Goal: Find contact information: Find contact information

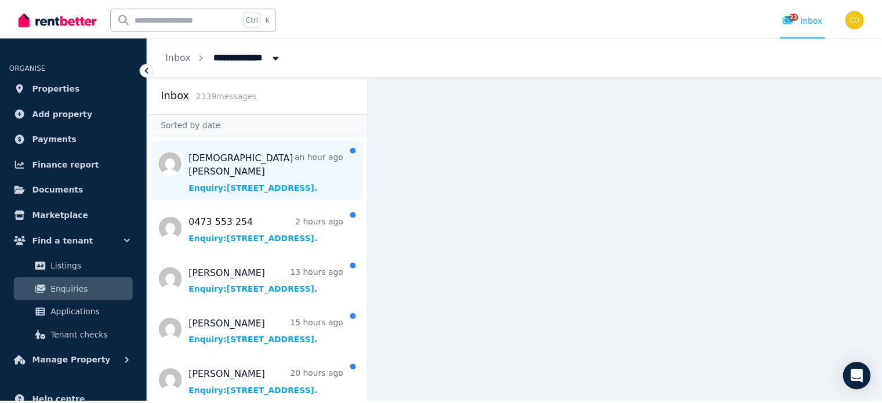
scroll to position [58, 0]
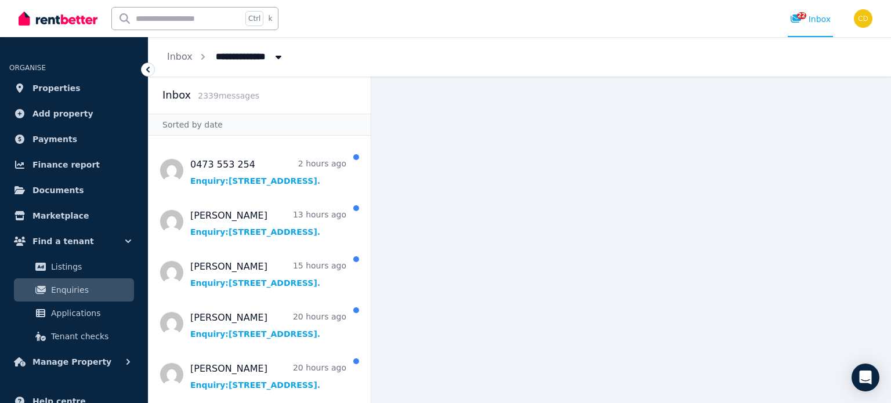
click at [170, 16] on input "text" at bounding box center [177, 19] width 130 height 22
type input "***"
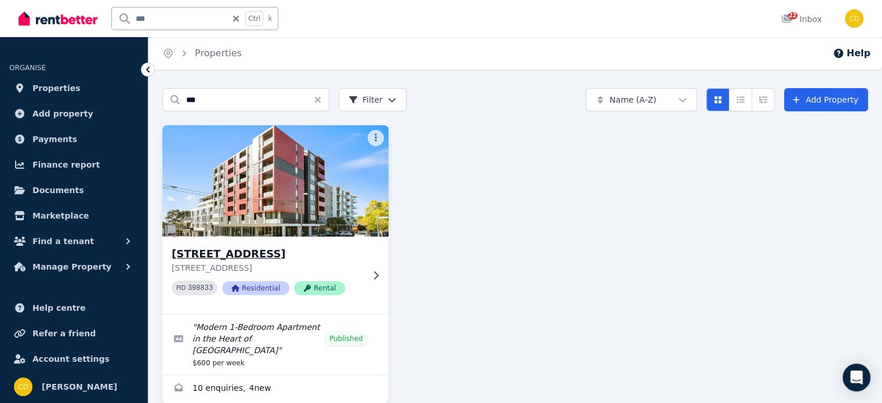
click at [230, 243] on div "315/308 Canterbury Rd, Canterbury 315/308 Canterbury Rd, Canterbury NSW 2193 PI…" at bounding box center [275, 275] width 226 height 77
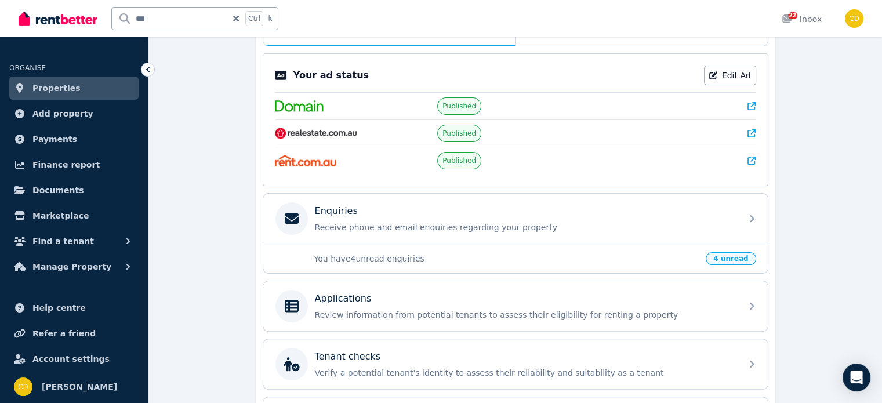
scroll to position [232, 0]
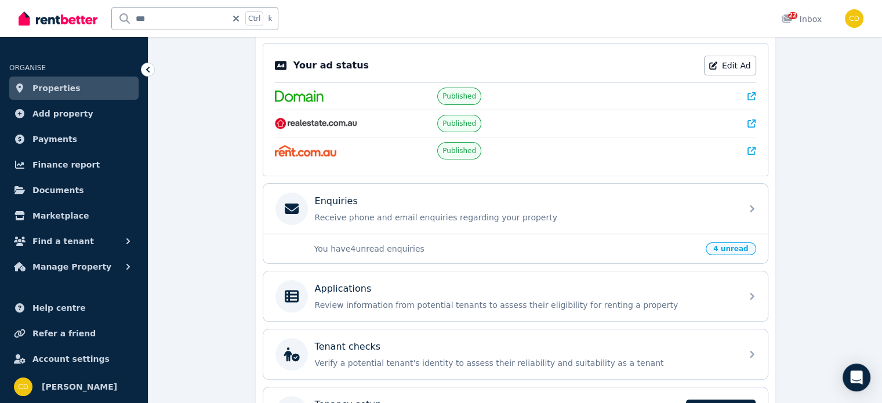
click at [754, 93] on icon at bounding box center [751, 96] width 8 height 8
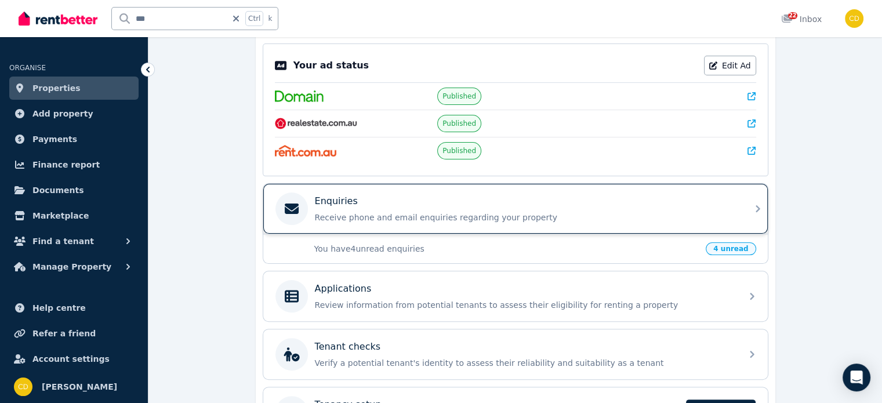
click at [339, 205] on p "Enquiries" at bounding box center [336, 201] width 43 height 14
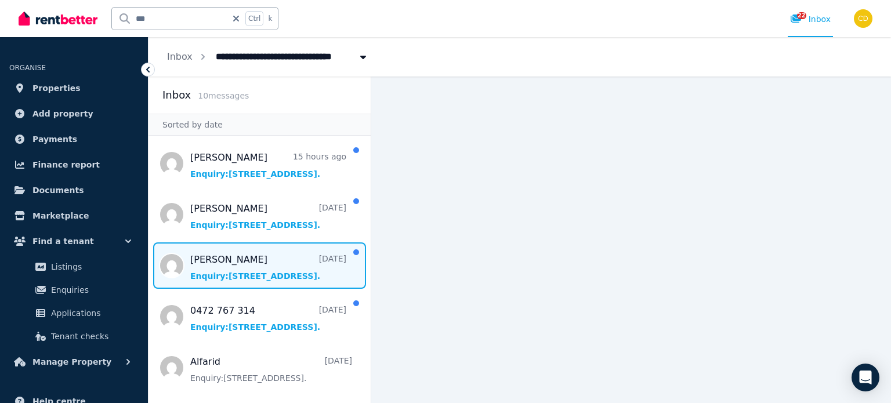
click at [247, 260] on span "Message list" at bounding box center [259, 265] width 222 height 46
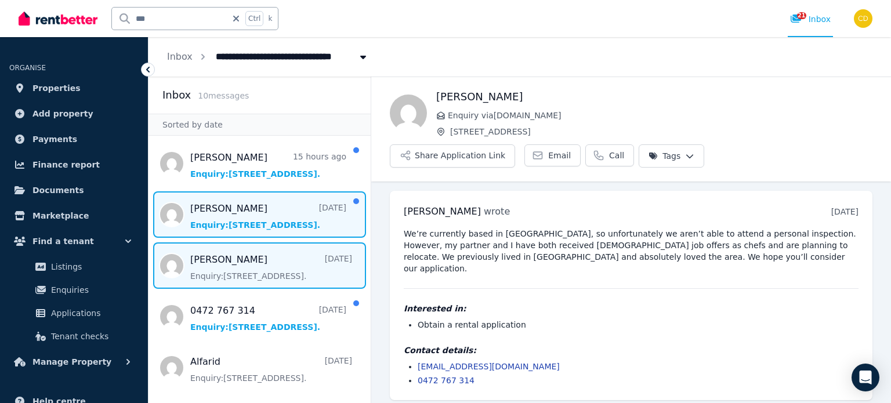
click at [269, 206] on span "Message list" at bounding box center [259, 214] width 222 height 46
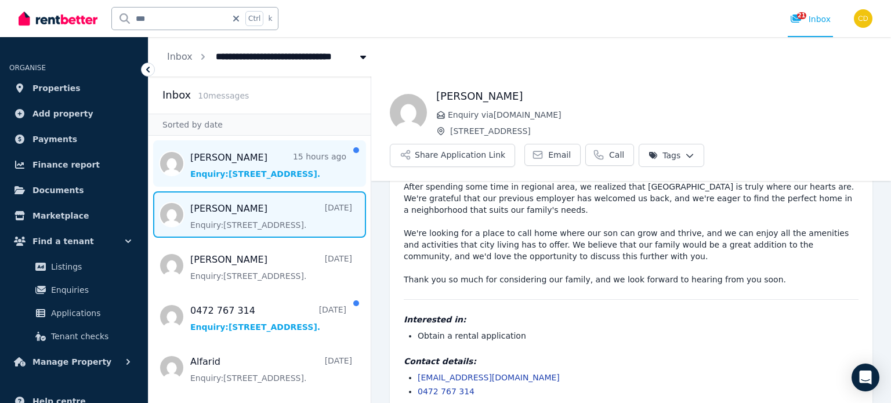
scroll to position [133, 0]
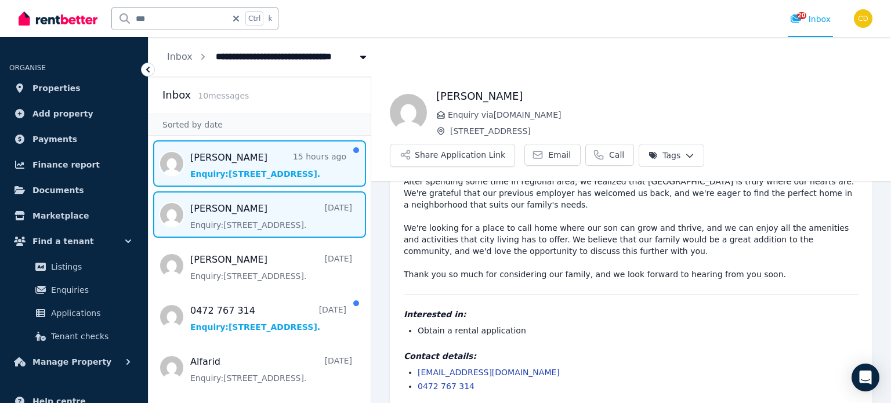
click at [253, 155] on span "Message list" at bounding box center [259, 163] width 222 height 46
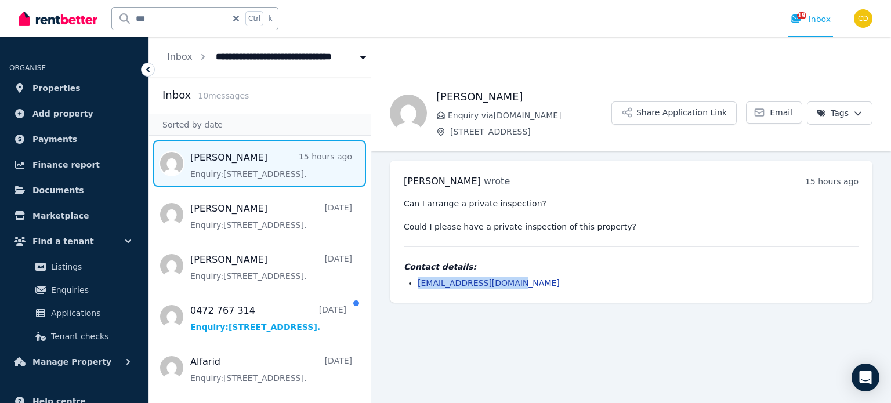
drag, startPoint x: 515, startPoint y: 280, endPoint x: 413, endPoint y: 284, distance: 102.7
click at [413, 284] on ul "hazelngyuxin@gmail.com" at bounding box center [631, 283] width 455 height 12
copy link "hazelngyuxin@gmail.com"
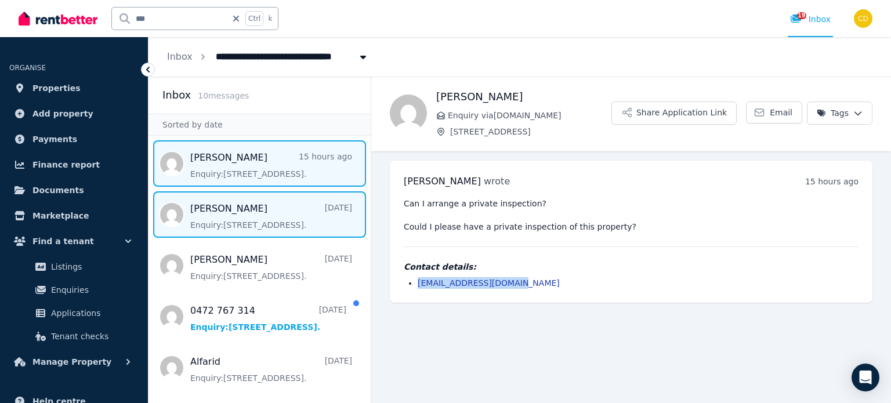
click at [237, 210] on span "Message list" at bounding box center [259, 214] width 222 height 46
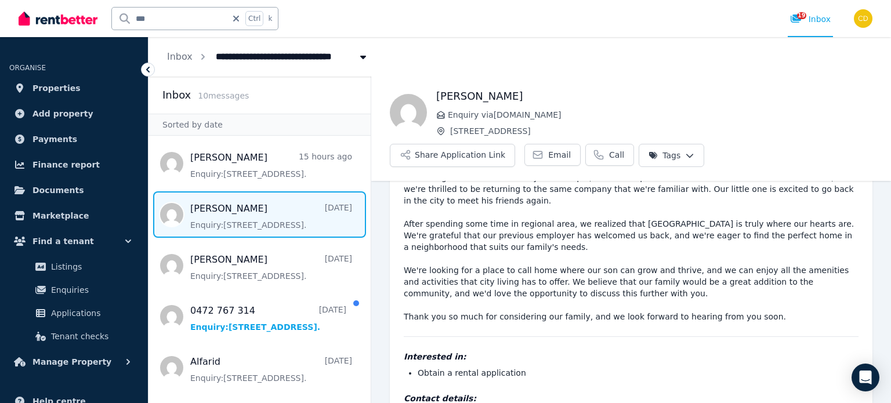
scroll to position [116, 0]
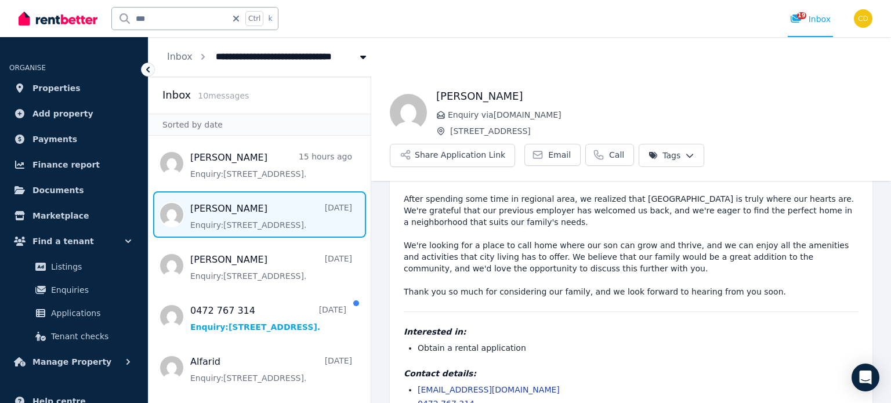
drag, startPoint x: 543, startPoint y: 373, endPoint x: 419, endPoint y: 374, distance: 124.1
click at [419, 384] on li "rousellecordero@rocketmail.com" at bounding box center [637, 390] width 441 height 12
click at [543, 368] on div "Contact details: rousellecordero@rocketmail.com 0472 767 314" at bounding box center [631, 389] width 455 height 42
drag, startPoint x: 543, startPoint y: 376, endPoint x: 415, endPoint y: 377, distance: 128.1
click at [415, 384] on ul "rousellecordero@rocketmail.com 0472 767 314" at bounding box center [631, 397] width 455 height 26
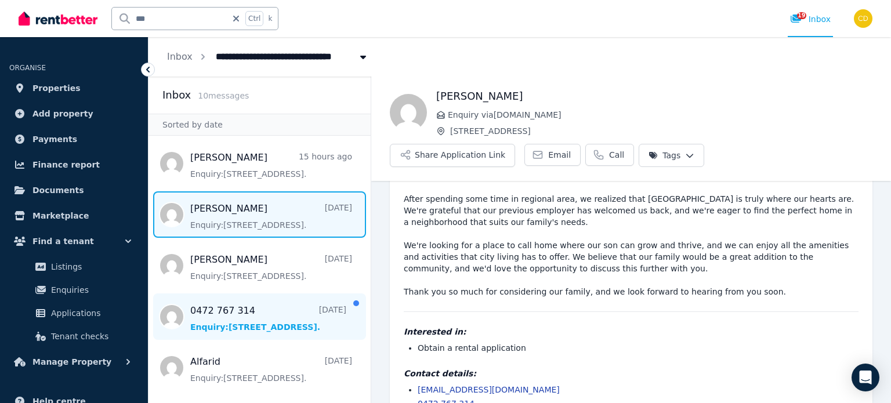
copy link "rousellecordero@rocketmail.com"
click at [198, 308] on span "Message list" at bounding box center [259, 316] width 222 height 46
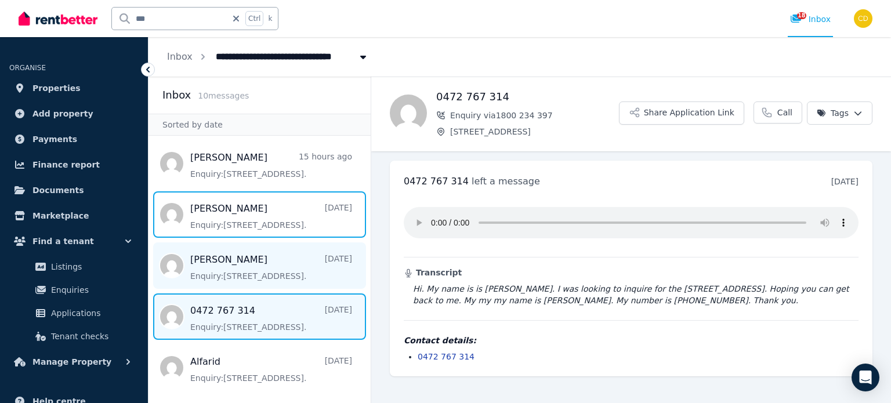
drag, startPoint x: 220, startPoint y: 213, endPoint x: 212, endPoint y: 257, distance: 44.8
click at [220, 213] on span "Message list" at bounding box center [259, 214] width 222 height 46
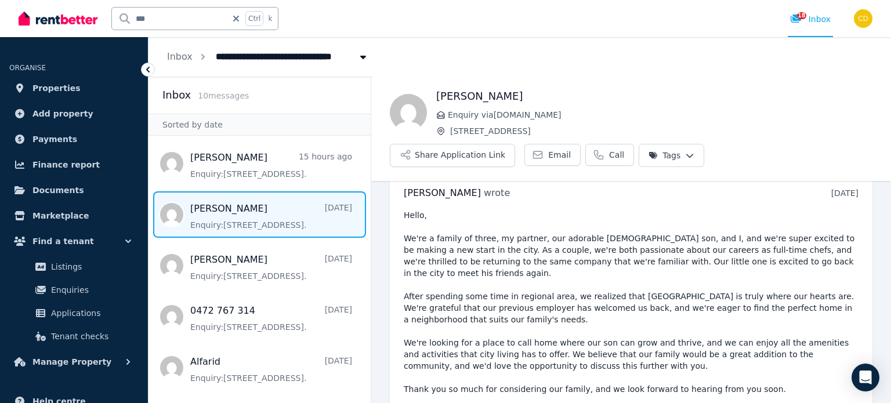
scroll to position [17, 0]
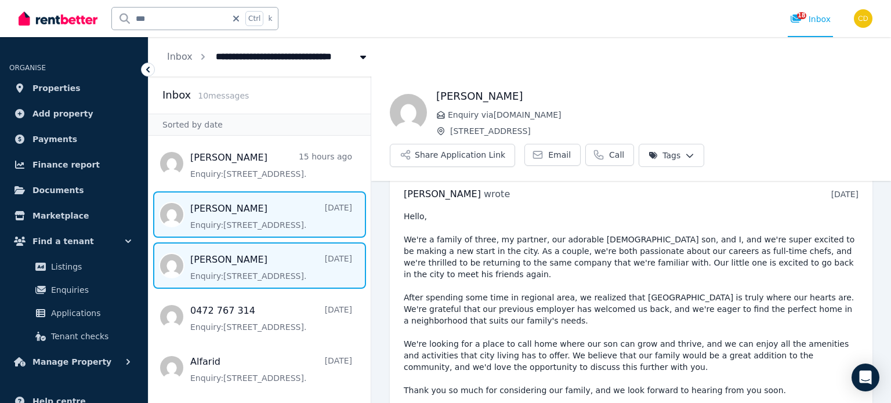
click at [232, 248] on span "Message list" at bounding box center [259, 265] width 222 height 46
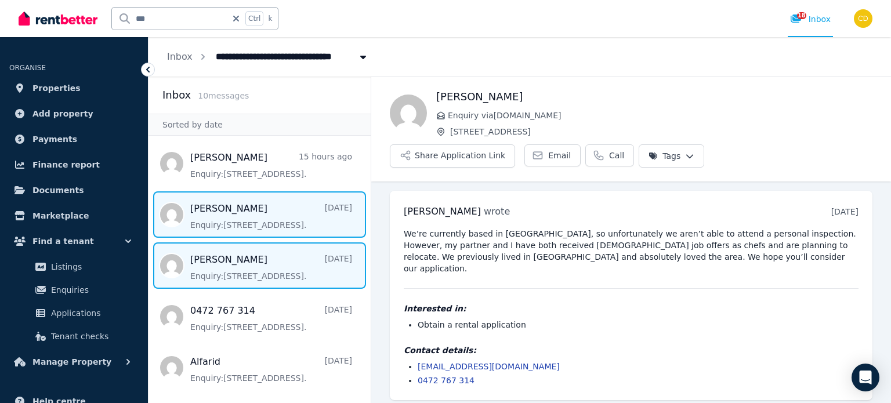
click at [283, 201] on span "Message list" at bounding box center [259, 214] width 222 height 46
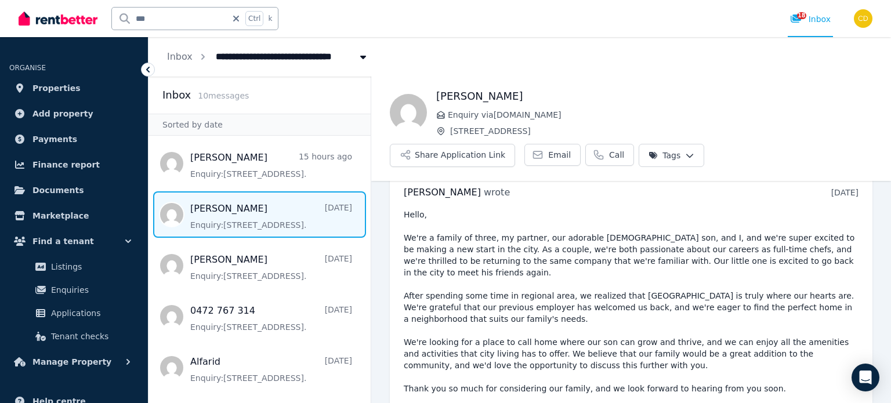
scroll to position [17, 0]
click at [818, 27] on link "18 Inbox" at bounding box center [809, 18] width 45 height 37
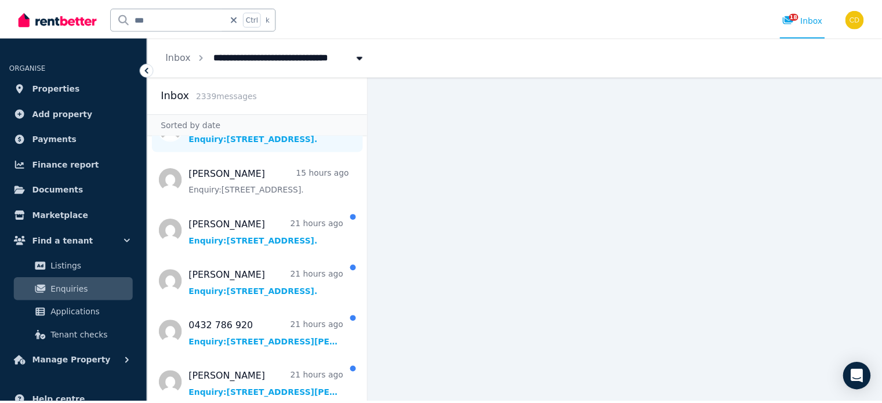
scroll to position [174, 0]
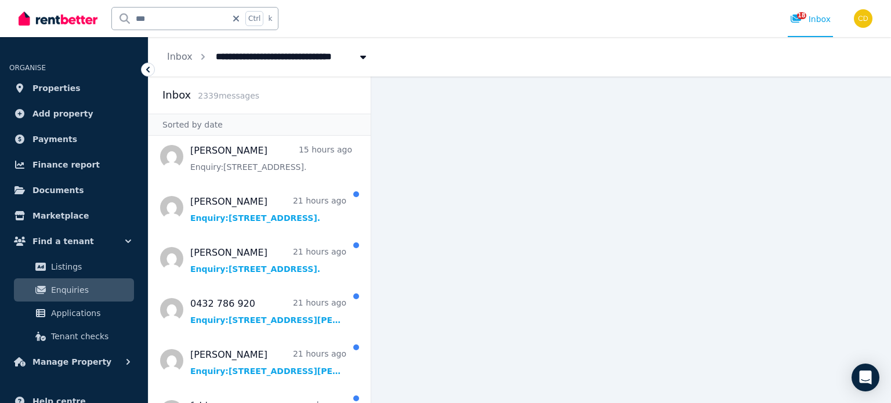
click at [170, 20] on input "***" at bounding box center [169, 19] width 115 height 22
click at [196, 16] on input "text" at bounding box center [177, 19] width 130 height 22
type input "********"
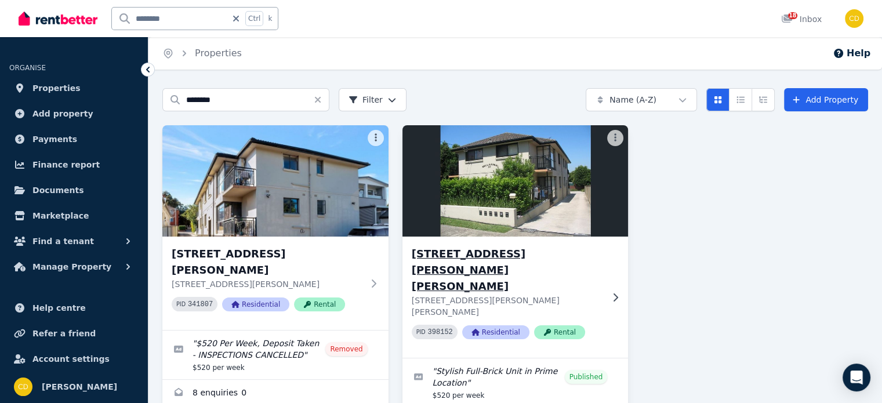
click at [467, 249] on h3 "4/37 Ferguson Ave, Wiley Park" at bounding box center [507, 270] width 191 height 49
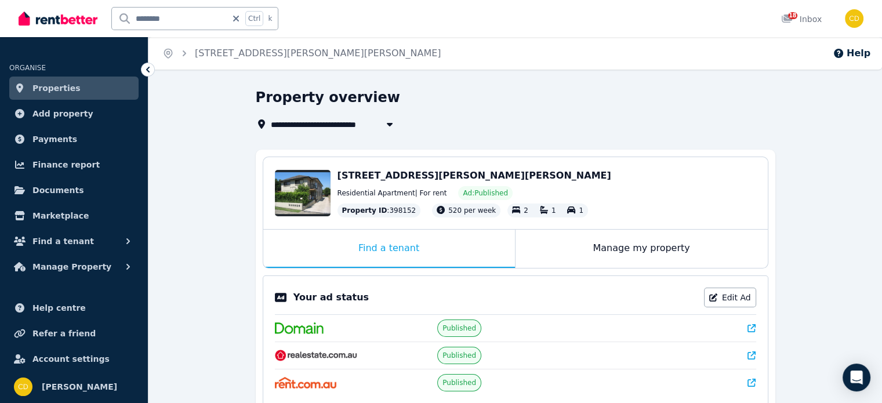
click at [754, 329] on icon at bounding box center [751, 328] width 8 height 8
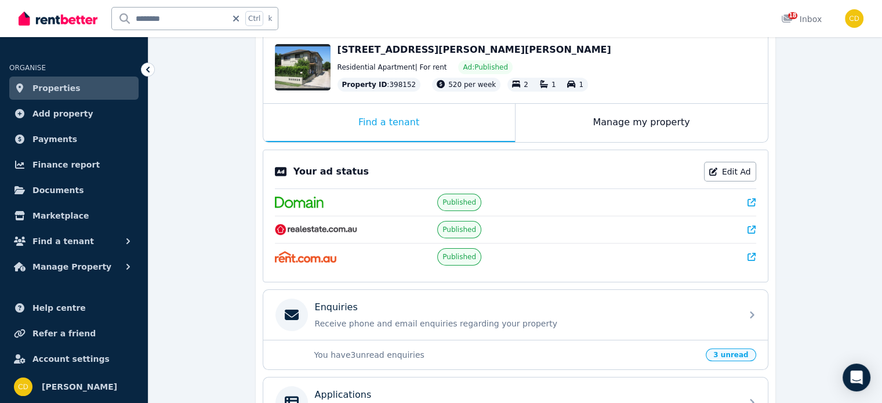
scroll to position [232, 0]
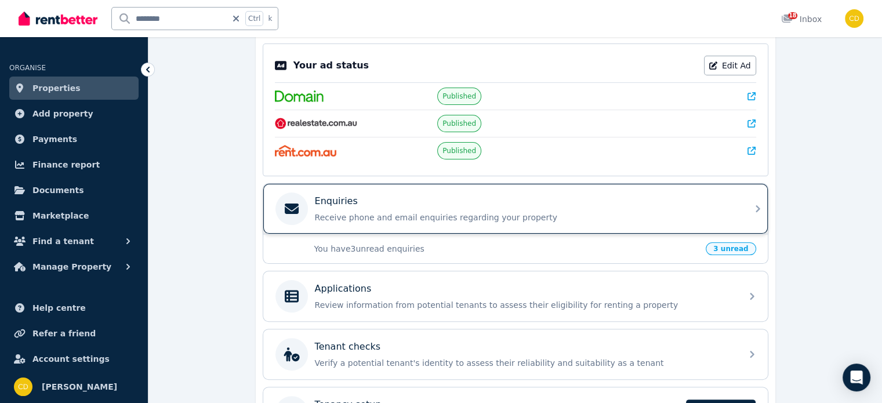
click at [491, 212] on p "Receive phone and email enquiries regarding your property" at bounding box center [525, 218] width 420 height 12
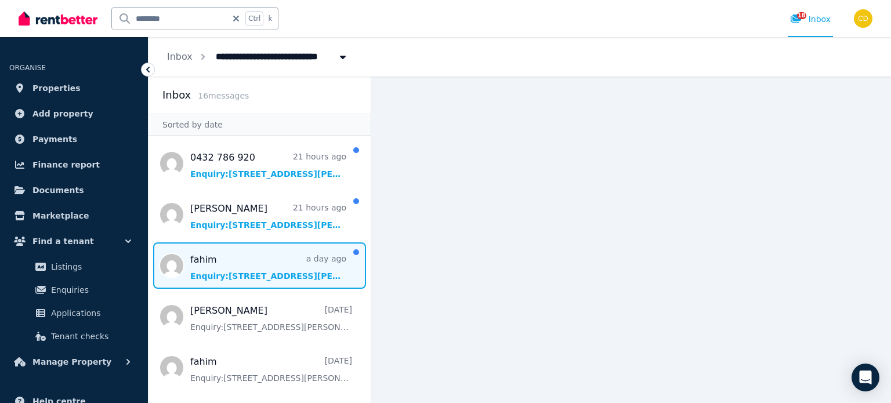
click at [273, 261] on span "Message list" at bounding box center [259, 265] width 222 height 46
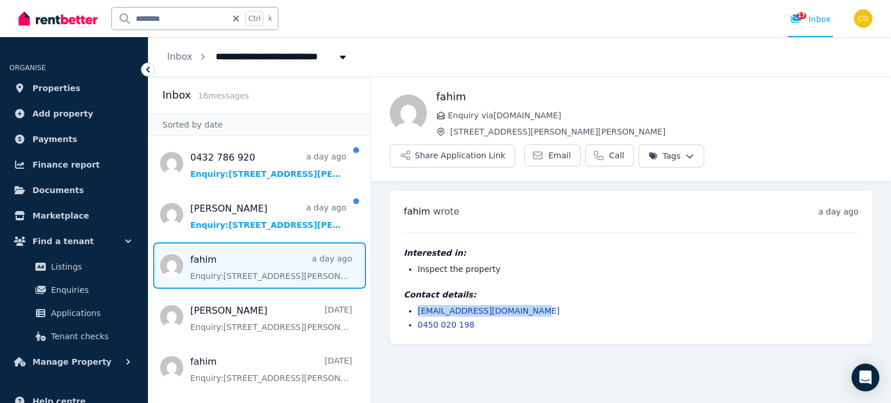
drag, startPoint x: 543, startPoint y: 278, endPoint x: 418, endPoint y: 279, distance: 125.3
click at [418, 305] on li "fahimalhassan904@gmail.com" at bounding box center [637, 311] width 441 height 12
copy link "fahimalhassan904@gmail.com"
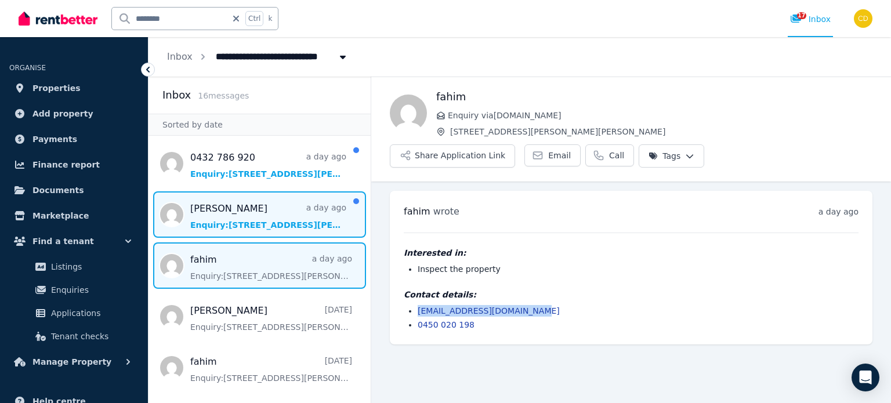
click at [233, 208] on span "Message list" at bounding box center [259, 214] width 222 height 46
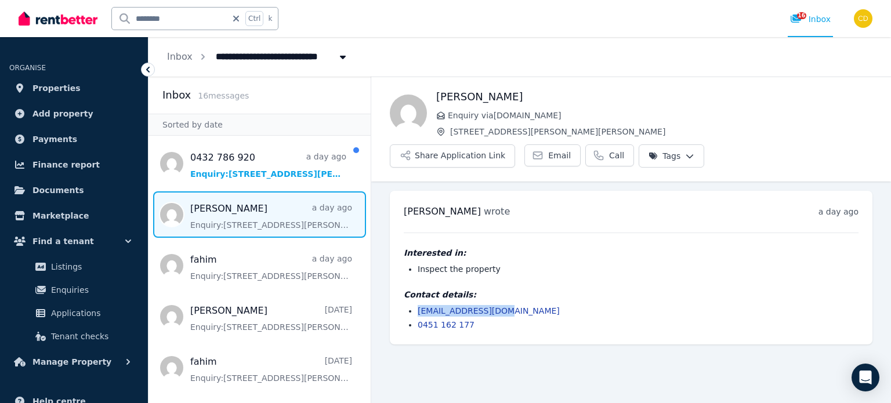
drag, startPoint x: 511, startPoint y: 279, endPoint x: 418, endPoint y: 276, distance: 93.4
click at [418, 305] on li "valey0810@gmail.com" at bounding box center [637, 311] width 441 height 12
copy link "valey0810@gmail.com"
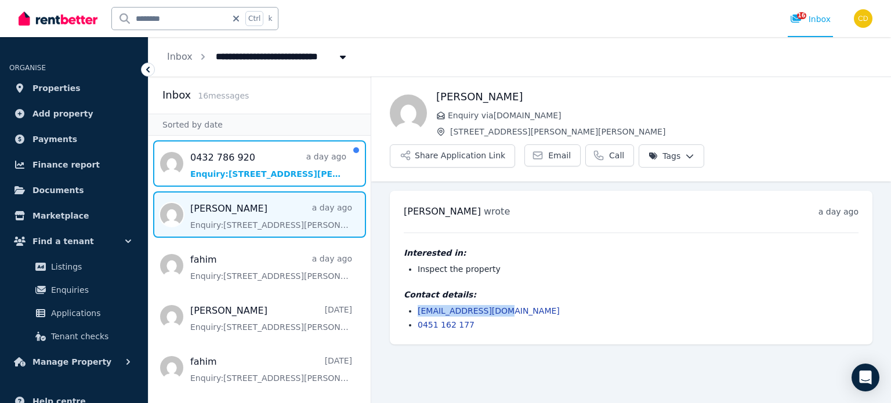
click at [255, 156] on span "Message list" at bounding box center [259, 163] width 222 height 46
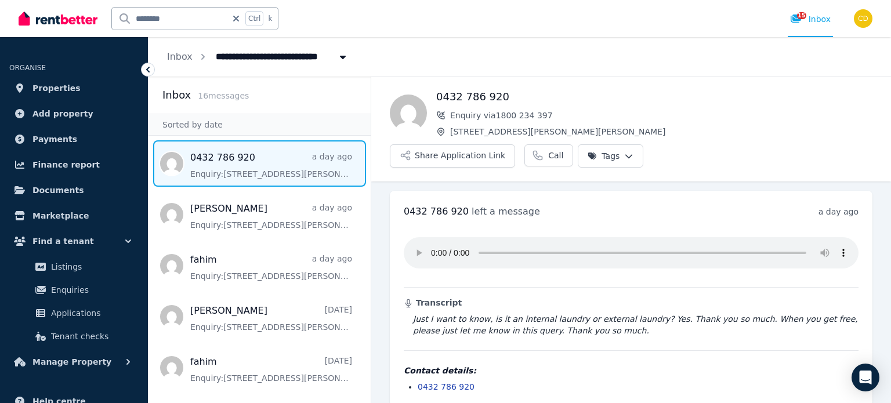
click at [396, 64] on div "**********" at bounding box center [519, 56] width 742 height 39
click at [819, 21] on div "15 Inbox" at bounding box center [810, 19] width 41 height 12
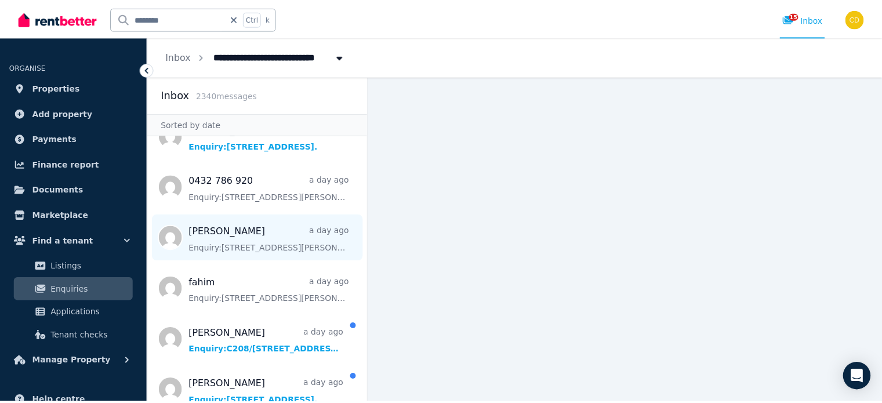
scroll to position [406, 0]
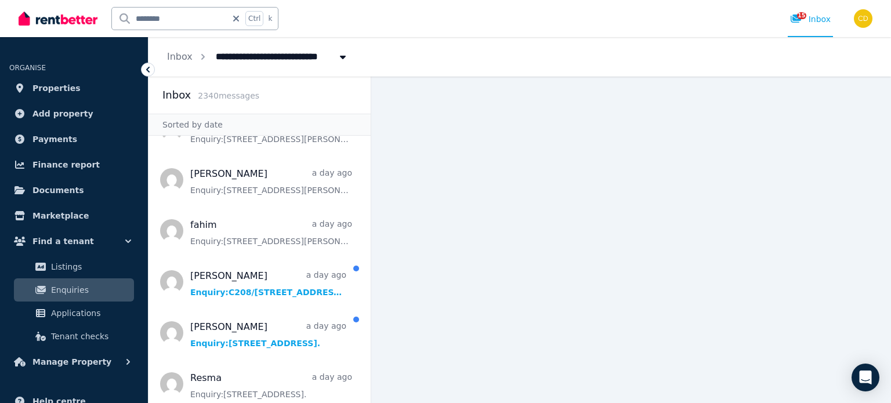
click at [168, 16] on input "********" at bounding box center [169, 19] width 115 height 22
type input "******"
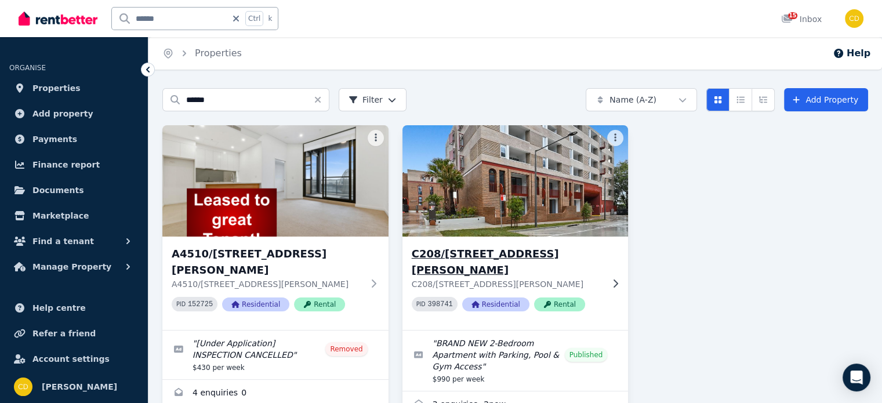
click at [469, 261] on h3 "C208/165 Milton St, Ashbury" at bounding box center [507, 262] width 191 height 32
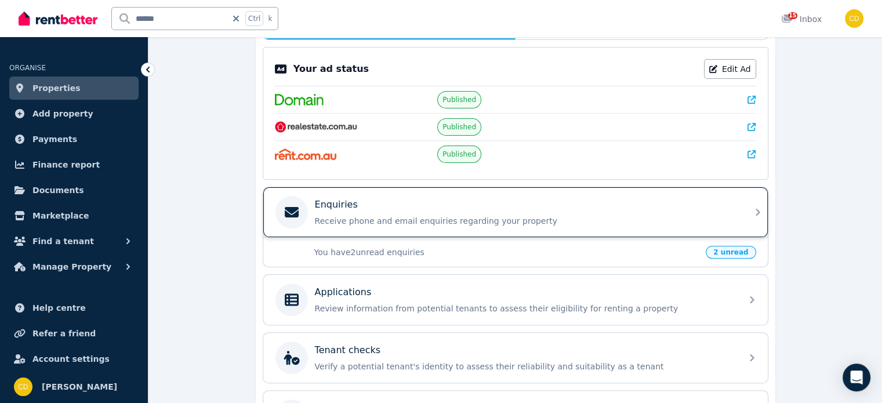
scroll to position [232, 0]
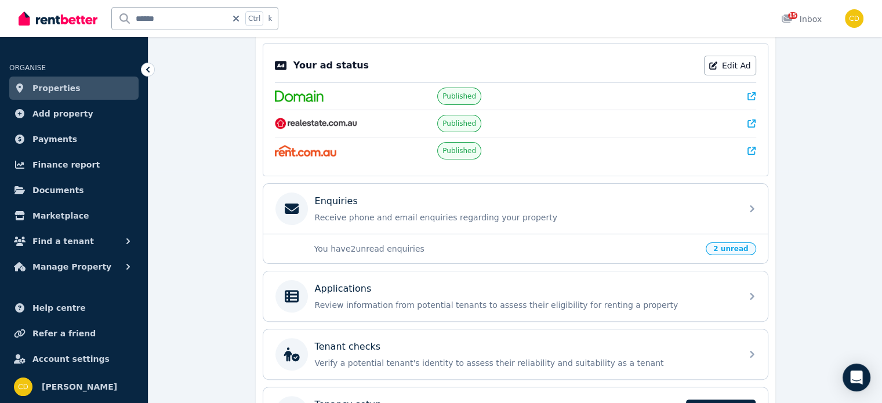
click at [749, 95] on icon at bounding box center [751, 96] width 8 height 8
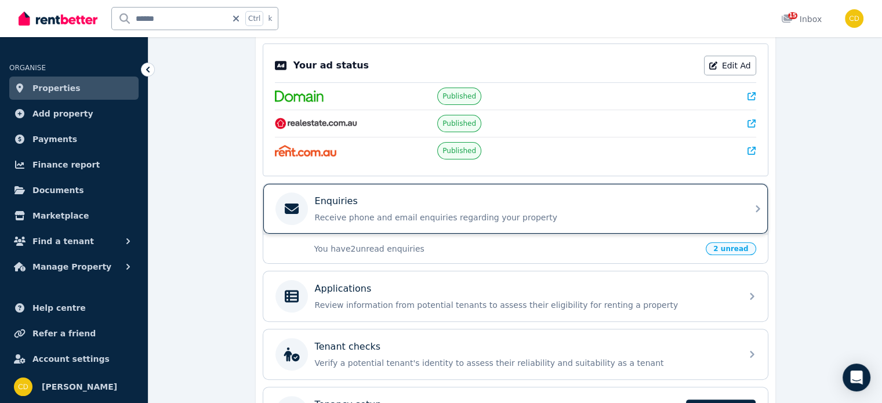
click at [477, 206] on div "Enquiries Receive phone and email enquiries regarding your property" at bounding box center [525, 208] width 420 height 29
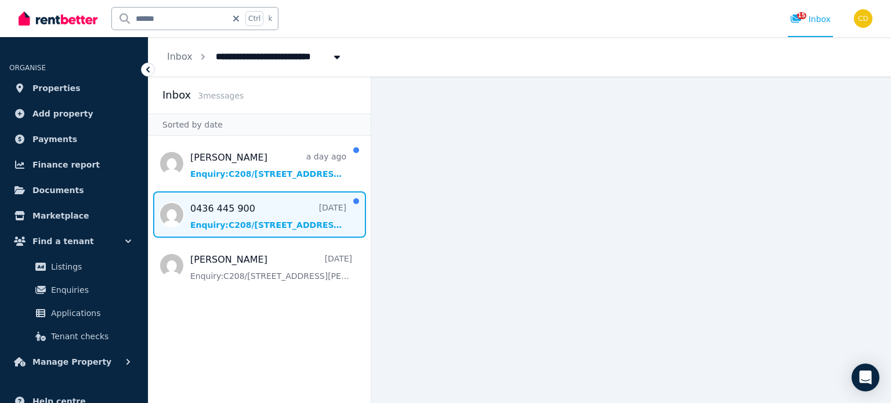
click at [256, 202] on span "Message list" at bounding box center [259, 214] width 222 height 46
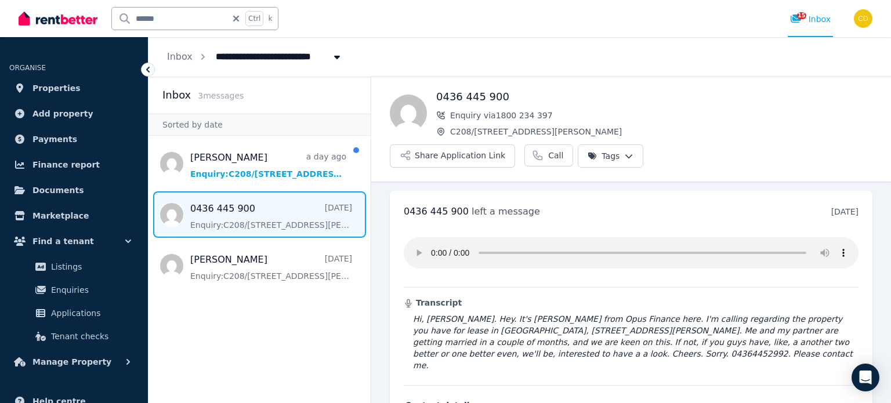
click at [452, 248] on div "Transcript Hi, Anthony. Hey. It's John from Opus Finance here. I'm calling rega…" at bounding box center [631, 299] width 455 height 143
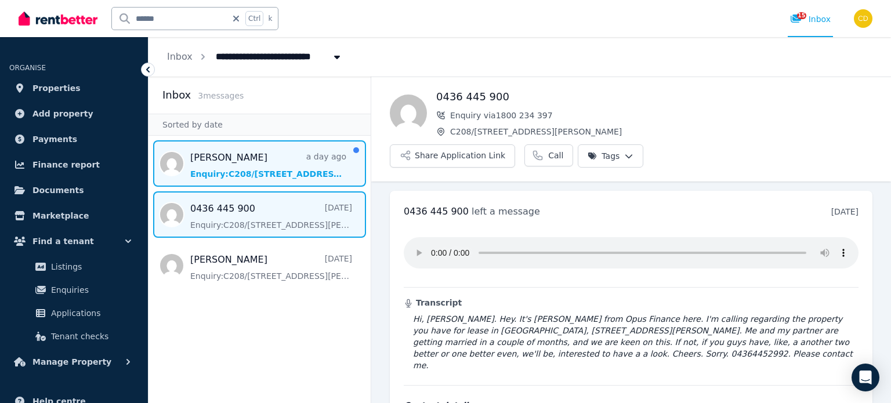
drag, startPoint x: 285, startPoint y: 152, endPoint x: 265, endPoint y: 186, distance: 39.5
click at [285, 152] on span "Message list" at bounding box center [259, 163] width 222 height 46
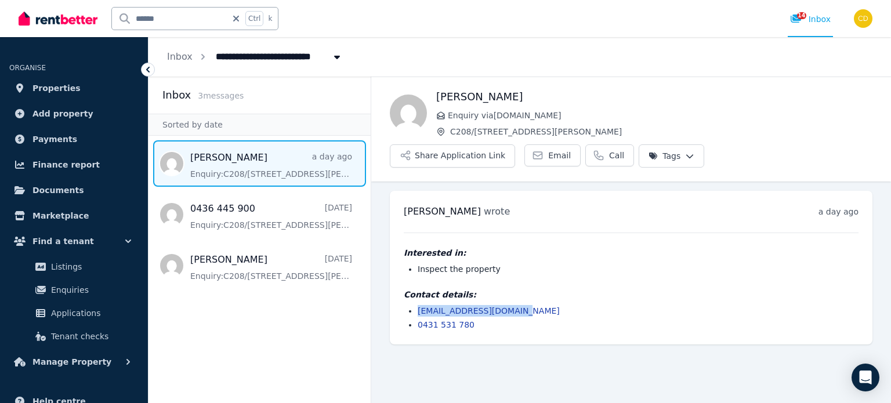
drag, startPoint x: 517, startPoint y: 275, endPoint x: 415, endPoint y: 279, distance: 102.1
click at [415, 305] on ul "xinruli8671@hotmail.com 0431 531 780" at bounding box center [631, 318] width 455 height 26
copy link "xinruli8671@hotmail.com"
click at [815, 14] on div "14 Inbox" at bounding box center [810, 19] width 41 height 12
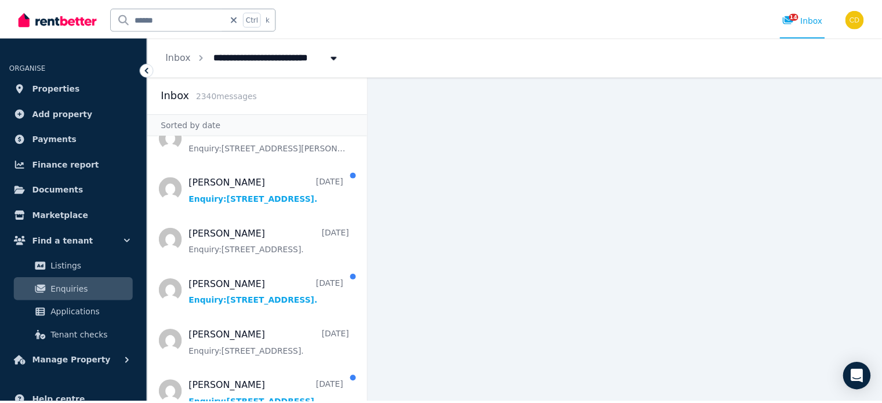
scroll to position [812, 0]
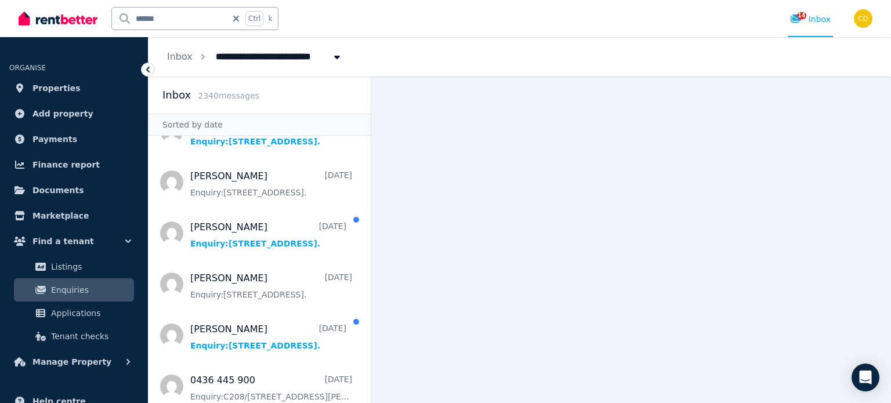
click at [180, 19] on input "******" at bounding box center [169, 19] width 115 height 22
type input "***"
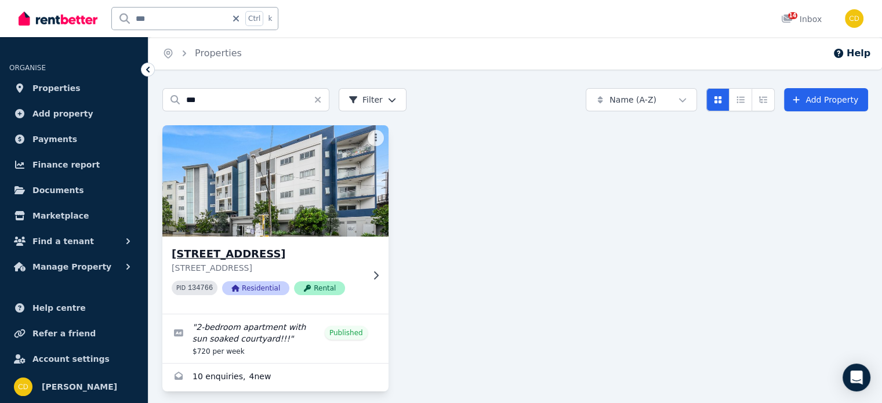
click at [295, 254] on h3 "3/231-235 Canterbury Rd, Canterbury" at bounding box center [267, 254] width 191 height 16
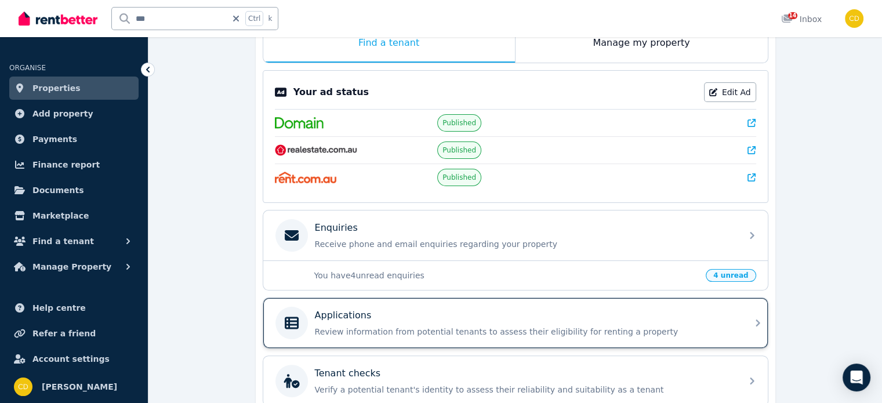
scroll to position [232, 0]
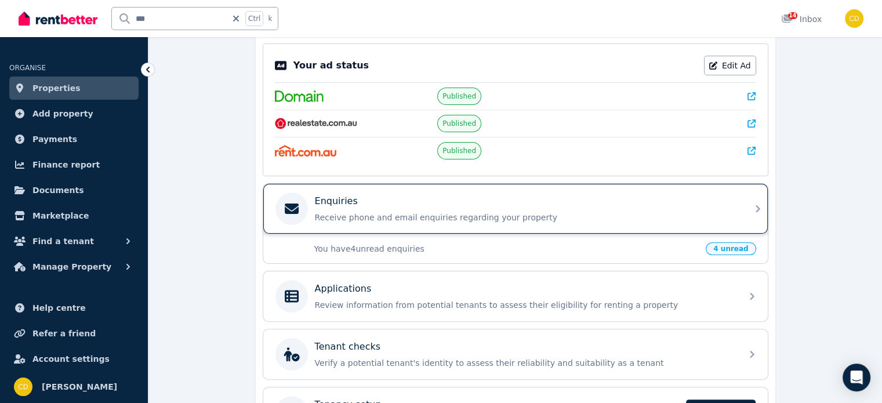
click at [493, 214] on p "Receive phone and email enquiries regarding your property" at bounding box center [525, 218] width 420 height 12
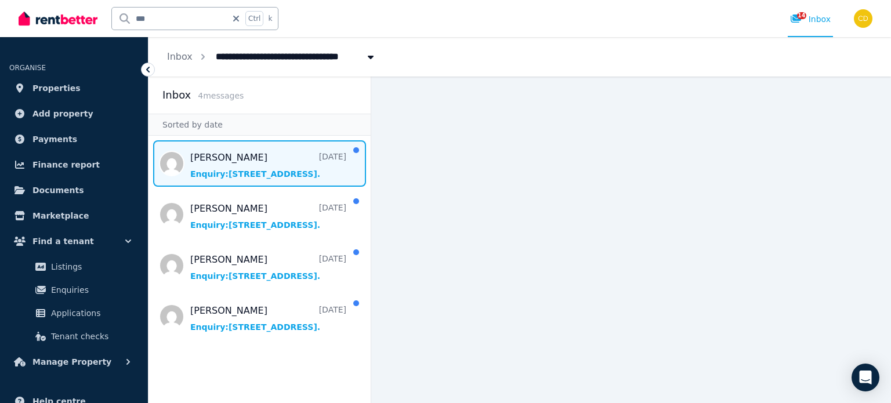
click at [277, 164] on span "Message list" at bounding box center [259, 163] width 222 height 46
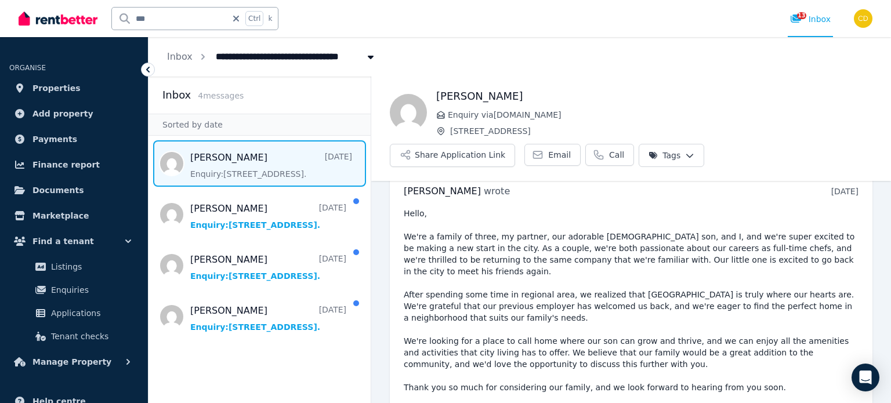
scroll to position [17, 0]
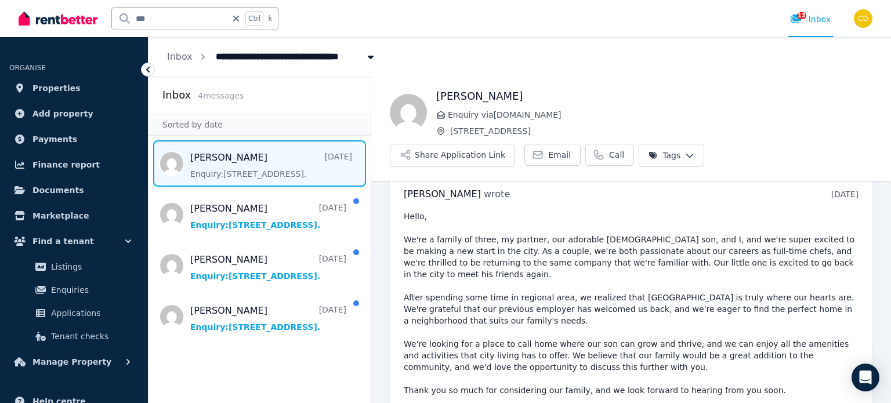
click at [428, 38] on div "**********" at bounding box center [519, 56] width 742 height 39
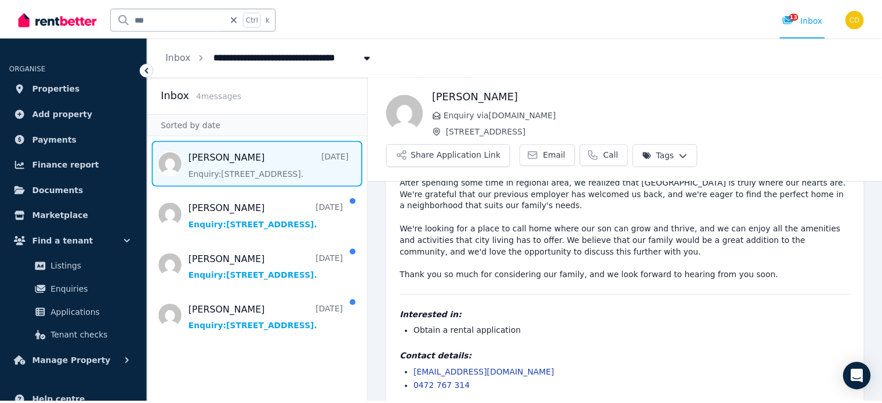
scroll to position [133, 0]
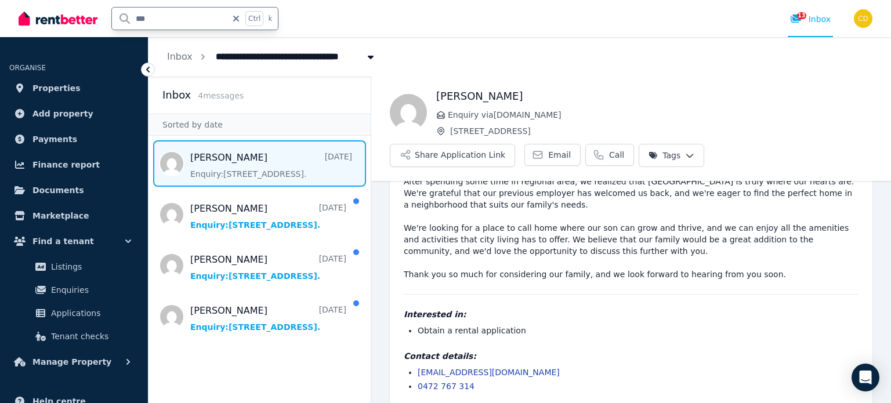
click at [158, 23] on input "***" at bounding box center [169, 19] width 115 height 22
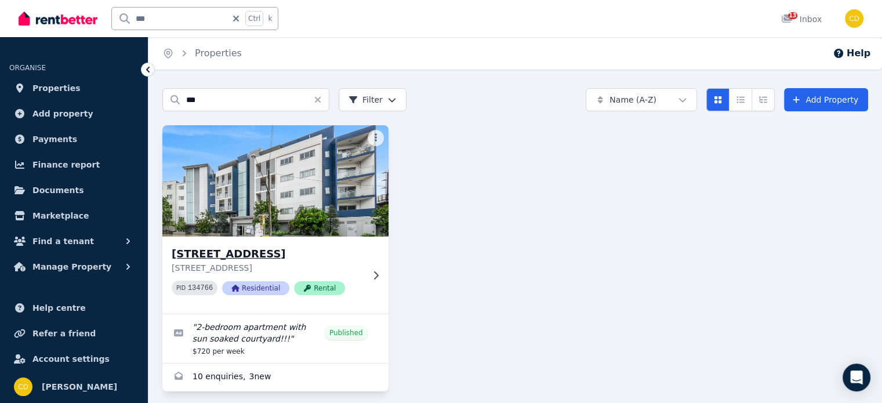
click at [306, 259] on h3 "3/231-235 Canterbury Rd, Canterbury" at bounding box center [267, 254] width 191 height 16
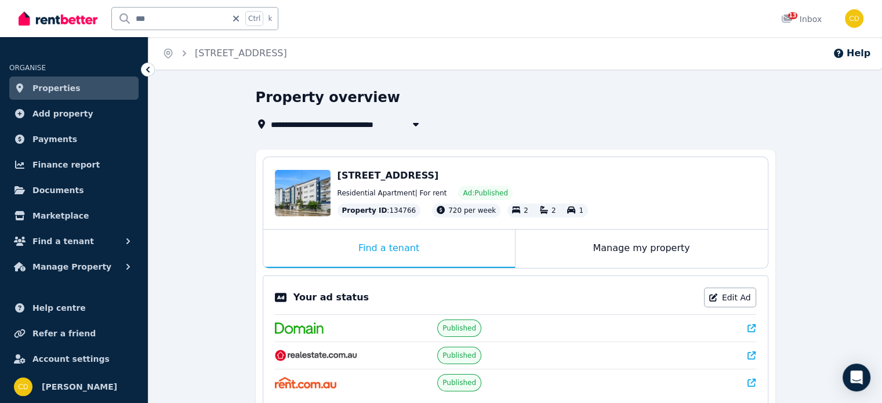
click at [754, 332] on link at bounding box center [751, 328] width 8 height 12
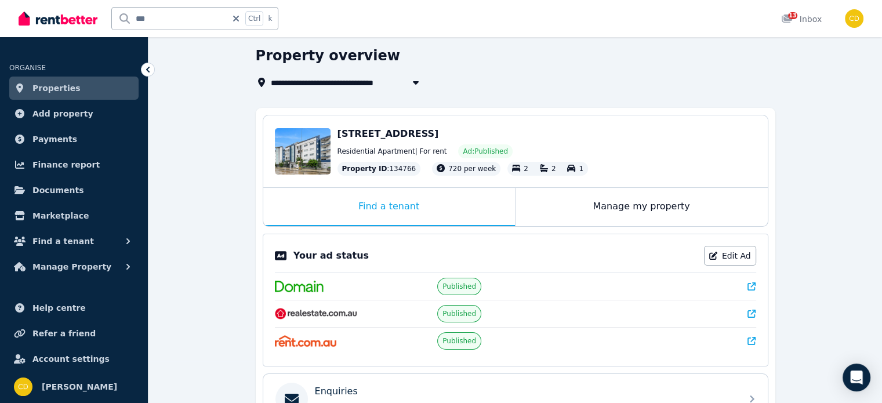
scroll to position [116, 0]
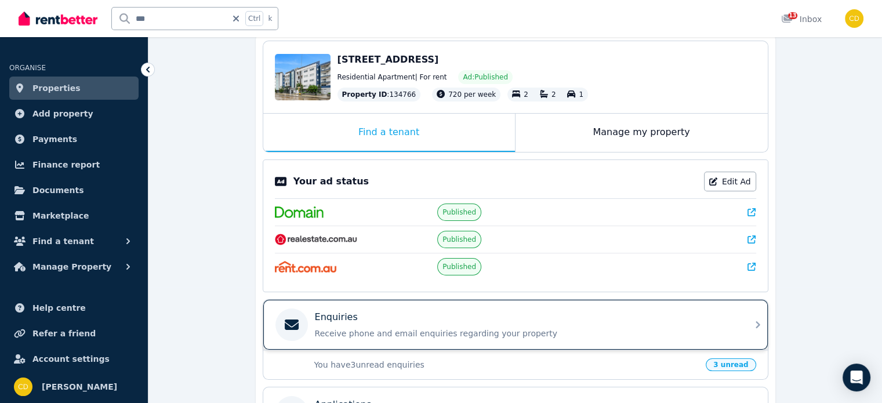
click at [371, 313] on div "Enquiries" at bounding box center [525, 317] width 420 height 14
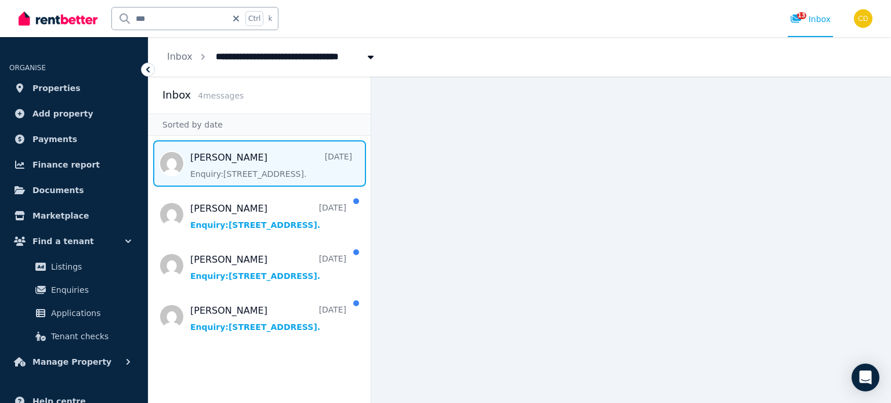
click at [292, 160] on span "Message list" at bounding box center [259, 163] width 222 height 46
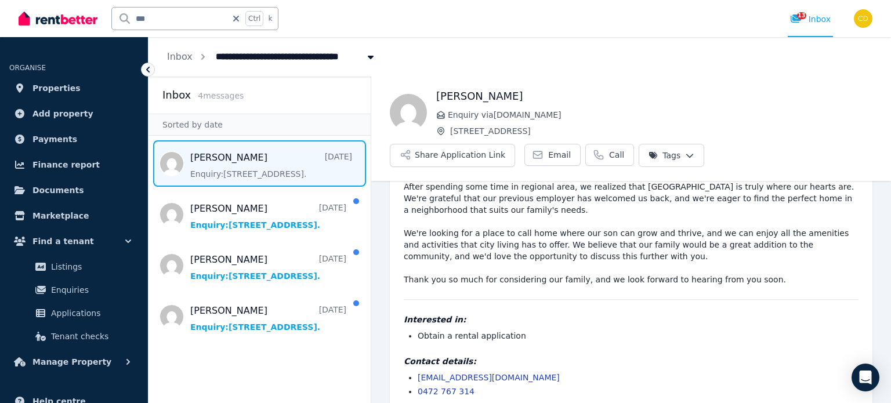
scroll to position [133, 0]
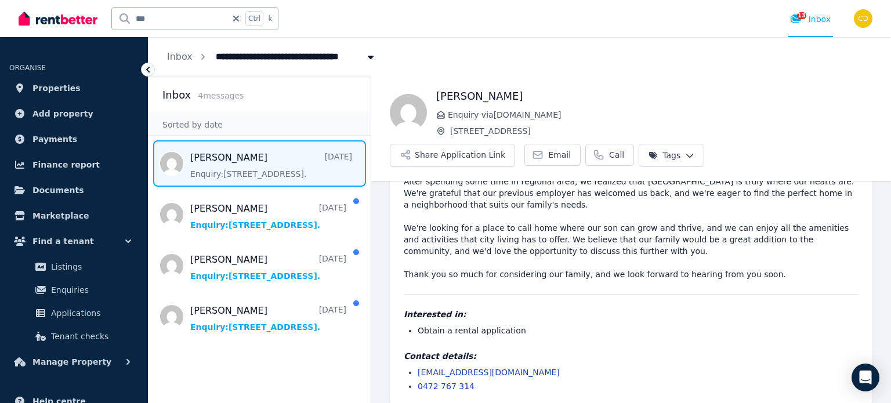
drag, startPoint x: 545, startPoint y: 358, endPoint x: 418, endPoint y: 325, distance: 131.4
click at [417, 366] on ul "rousellecordero@rocketmail.com 0472 767 314" at bounding box center [631, 379] width 455 height 26
copy link "rousellecordero@rocketmail.com"
click at [808, 13] on div "13" at bounding box center [799, 19] width 19 height 12
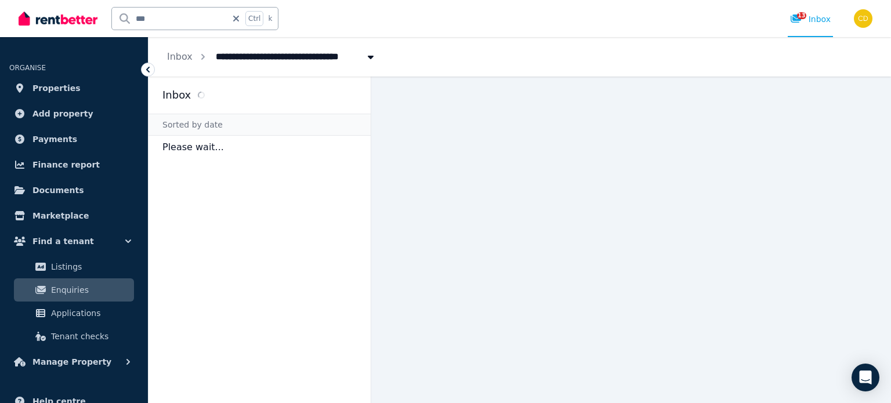
click at [235, 18] on icon at bounding box center [236, 18] width 12 height 9
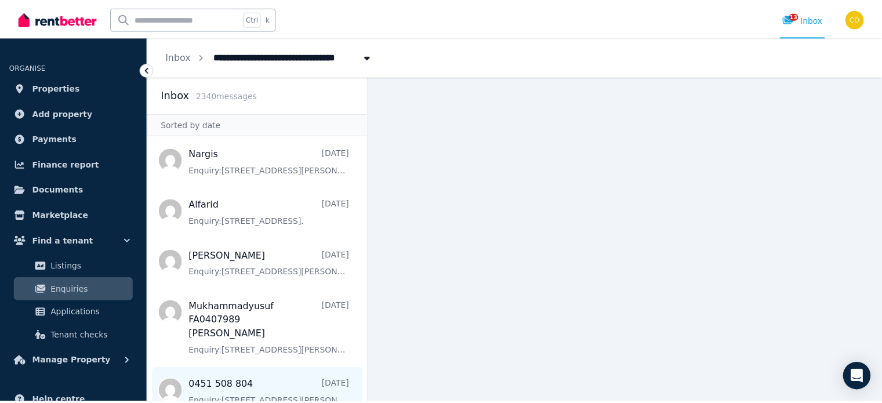
scroll to position [1624, 0]
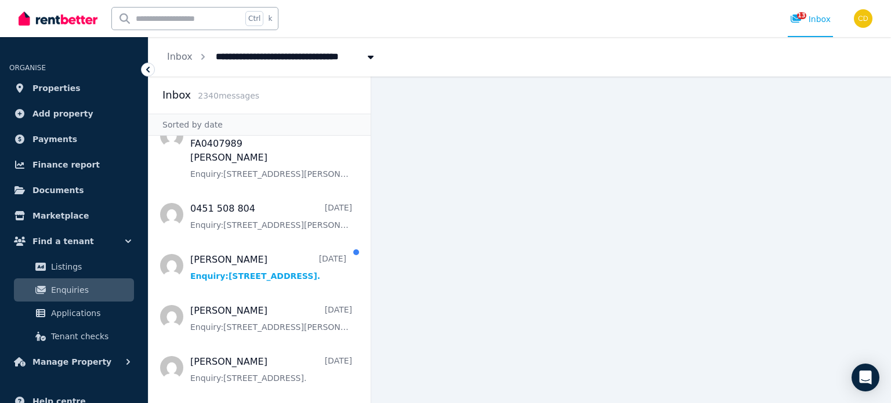
click at [162, 22] on input "text" at bounding box center [177, 19] width 130 height 22
type input "*********"
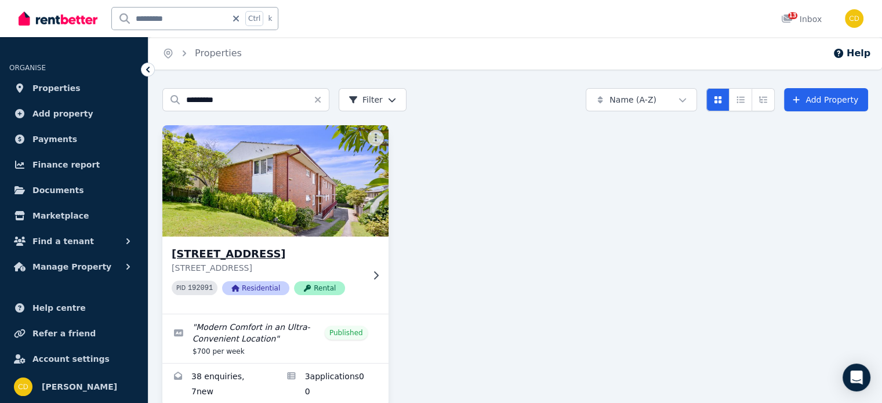
click at [260, 256] on h3 "3/54 Greenwich Road, Greenwich" at bounding box center [267, 254] width 191 height 16
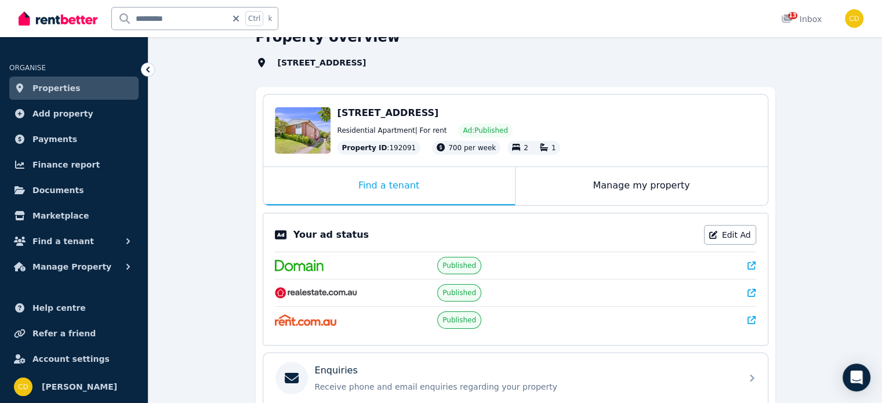
scroll to position [116, 0]
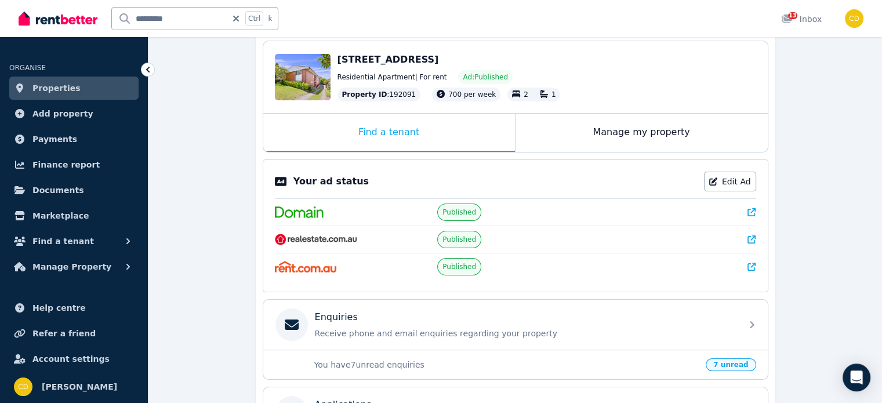
click at [754, 210] on icon at bounding box center [751, 212] width 8 height 8
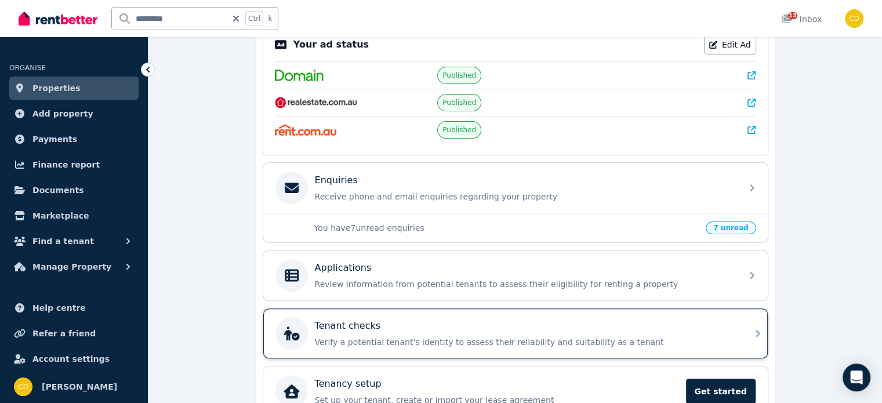
scroll to position [290, 0]
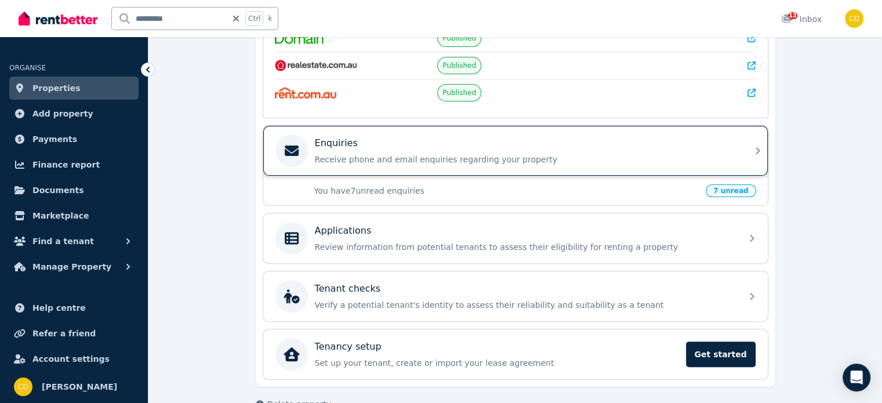
click at [453, 142] on div "Enquiries" at bounding box center [525, 143] width 420 height 14
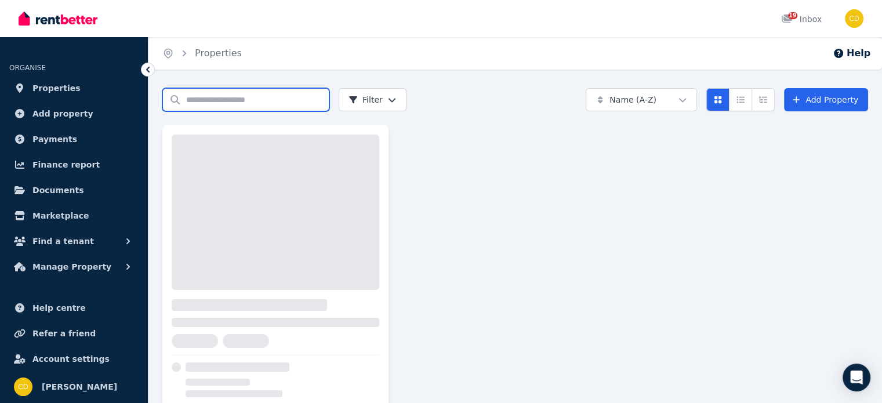
click at [219, 108] on input "Search properties" at bounding box center [245, 99] width 167 height 23
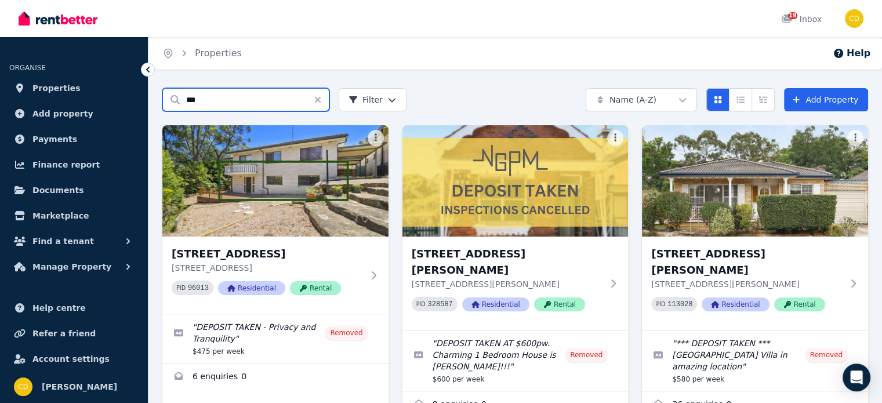
type input "***"
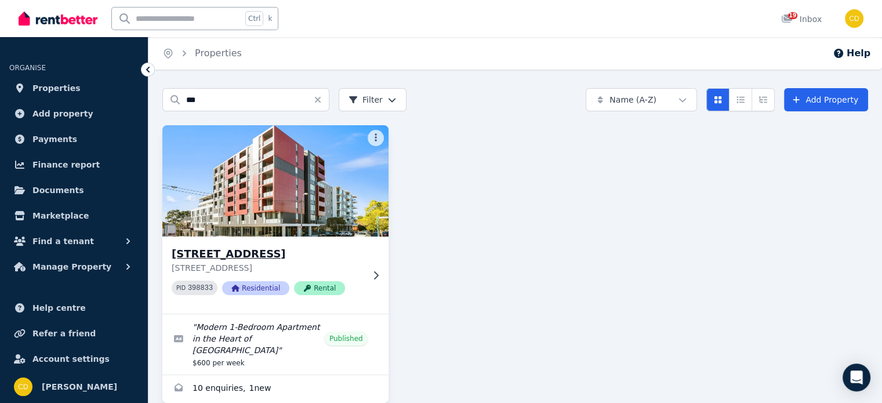
click at [346, 259] on h3 "315/308 Canterbury Rd, Canterbury" at bounding box center [267, 254] width 191 height 16
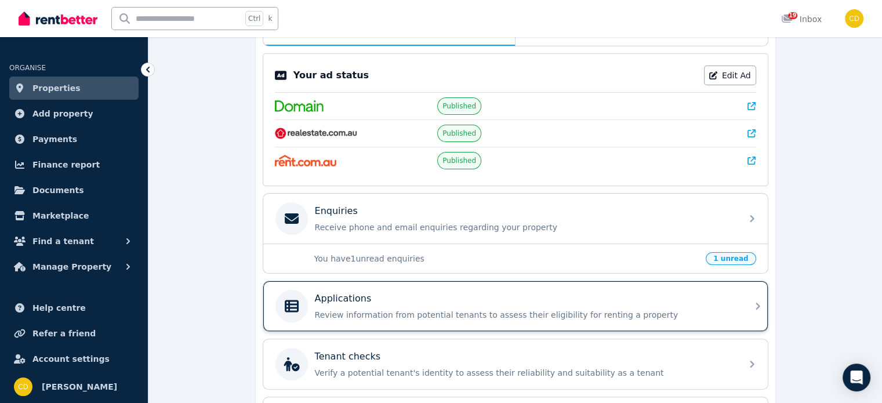
scroll to position [234, 0]
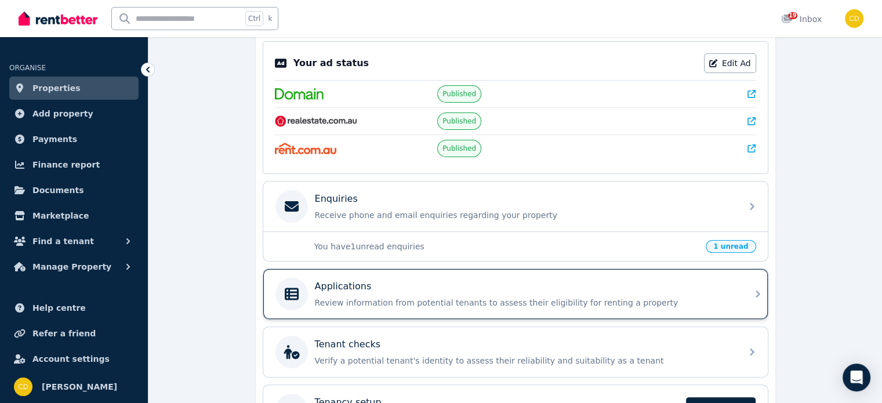
click at [427, 279] on div "Applications" at bounding box center [525, 286] width 420 height 14
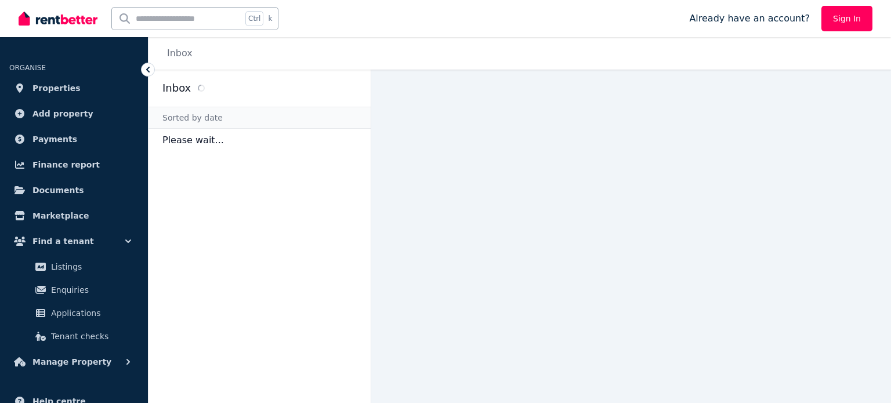
click at [216, 19] on input "text" at bounding box center [177, 19] width 130 height 22
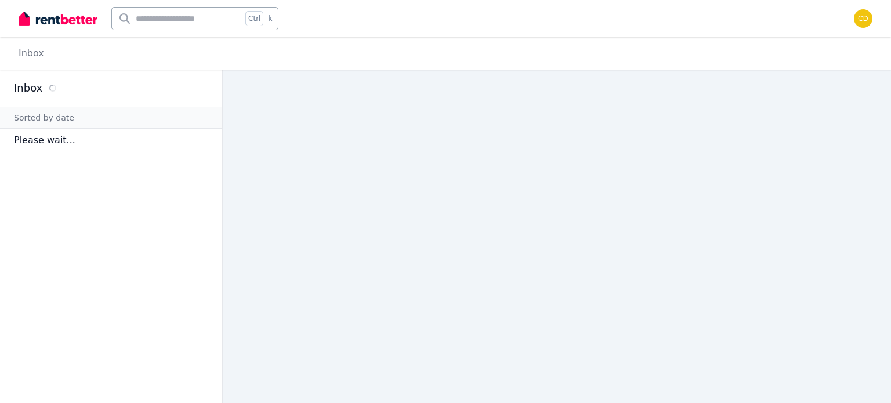
click at [172, 16] on input "text" at bounding box center [177, 19] width 130 height 22
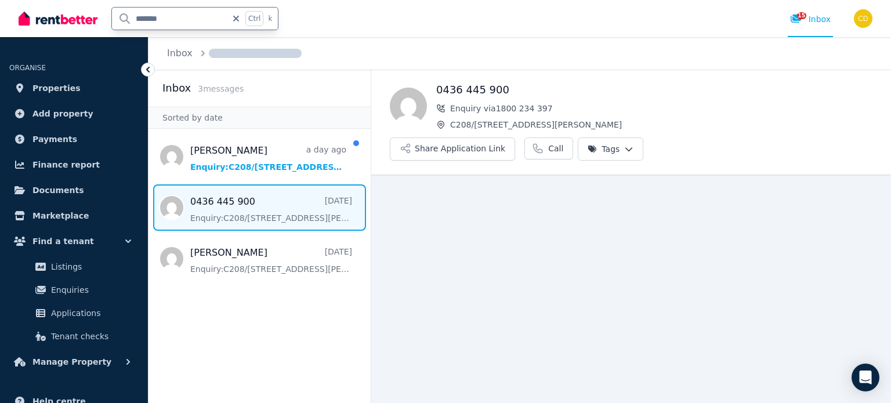
type input "********"
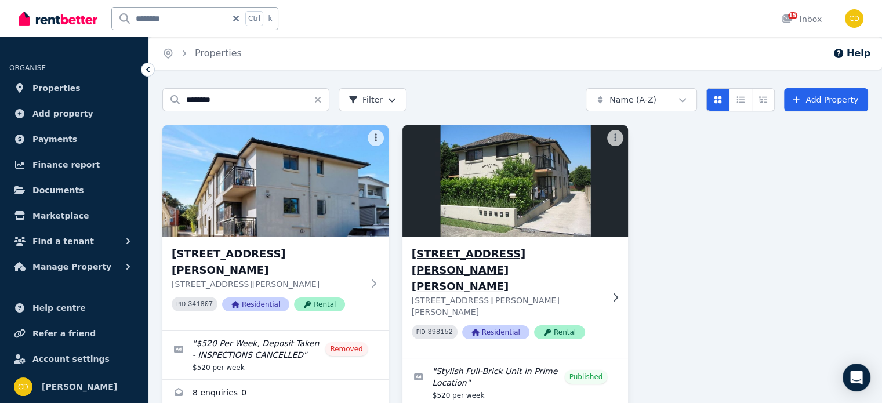
click at [496, 248] on h3 "[STREET_ADDRESS][PERSON_NAME][PERSON_NAME]" at bounding box center [507, 270] width 191 height 49
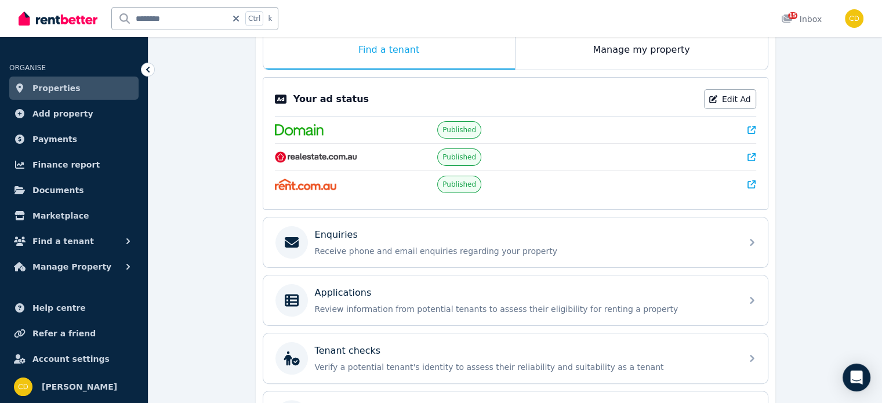
scroll to position [174, 0]
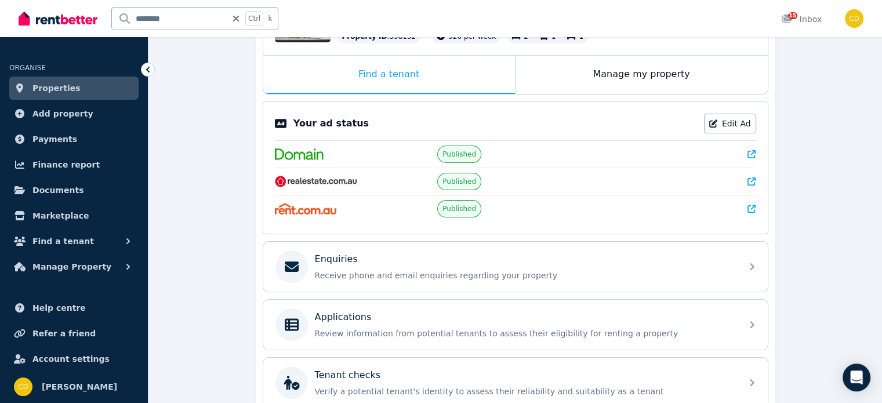
click at [749, 152] on icon at bounding box center [751, 154] width 8 height 8
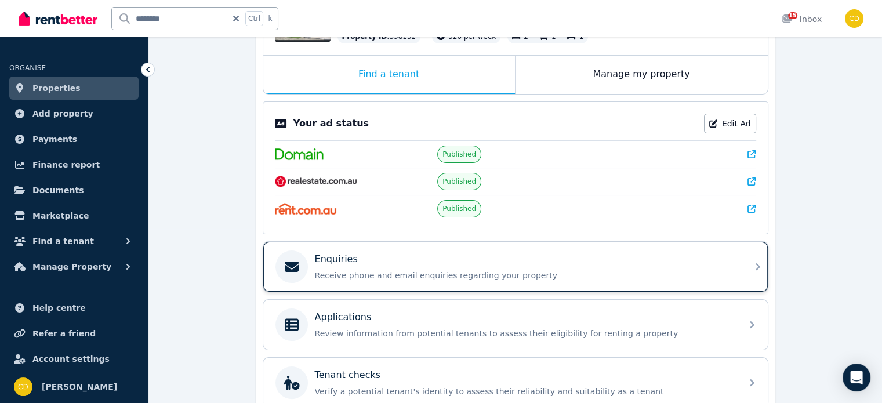
click at [394, 262] on div "Enquiries" at bounding box center [525, 259] width 420 height 14
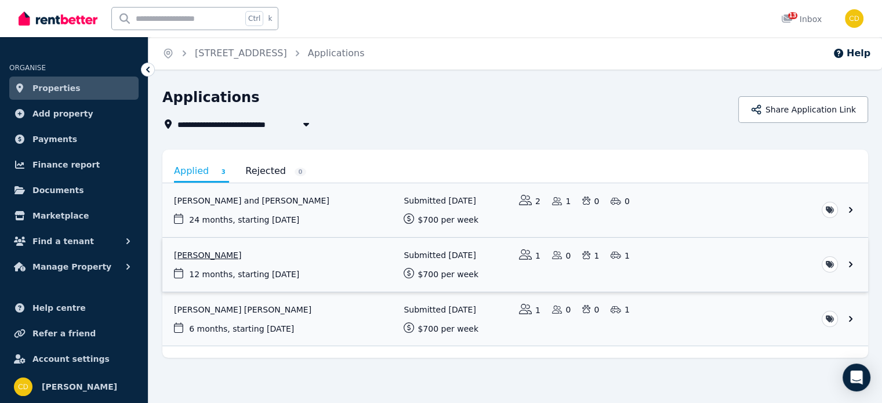
click at [298, 257] on link "View application: Cody Henderson" at bounding box center [515, 265] width 706 height 54
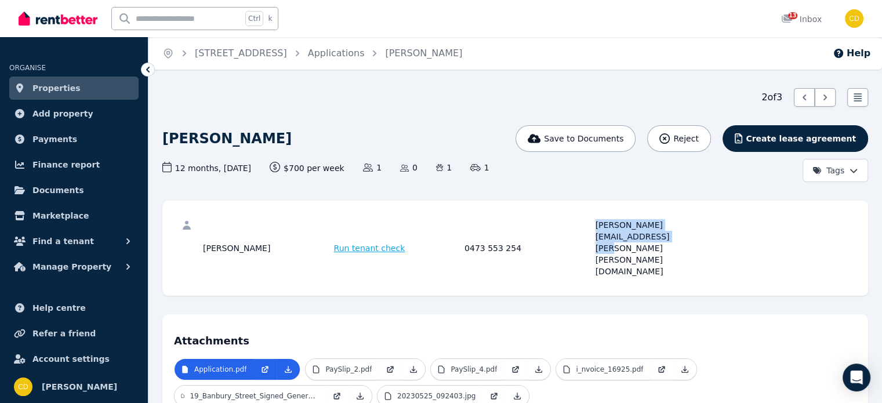
drag, startPoint x: 743, startPoint y: 224, endPoint x: 596, endPoint y: 225, distance: 147.3
click at [596, 225] on div "[PERSON_NAME] Run tenant check 0473 553 254 [EMAIL_ADDRESS][PERSON_NAME][PERSON…" at bounding box center [515, 248] width 682 height 72
copy div "[PERSON_NAME][EMAIL_ADDRESS][PERSON_NAME][PERSON_NAME][DOMAIN_NAME]"
